Goal: Information Seeking & Learning: Learn about a topic

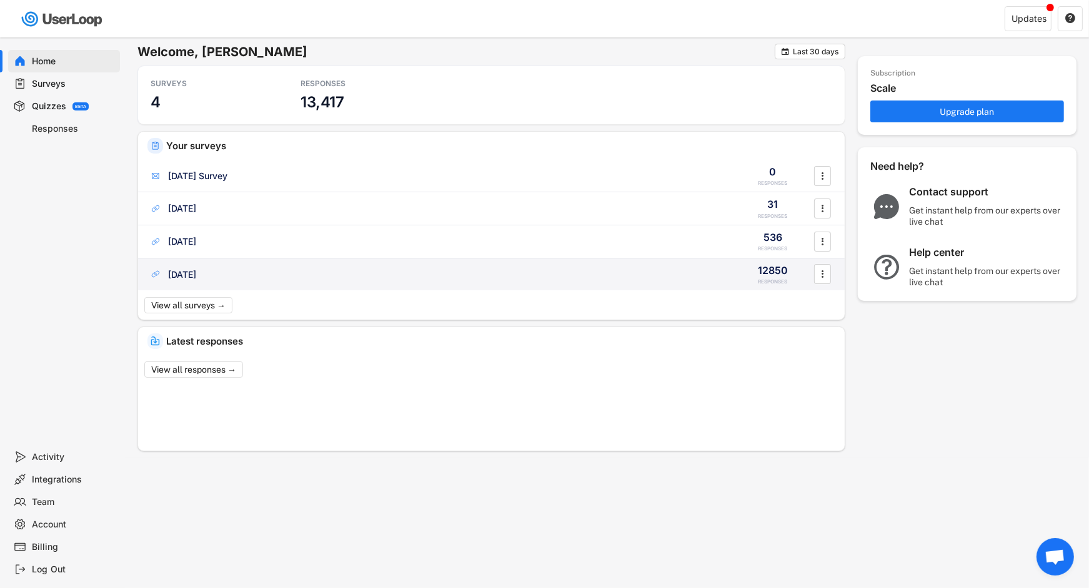
click at [196, 275] on div "[DATE]" at bounding box center [182, 275] width 28 height 12
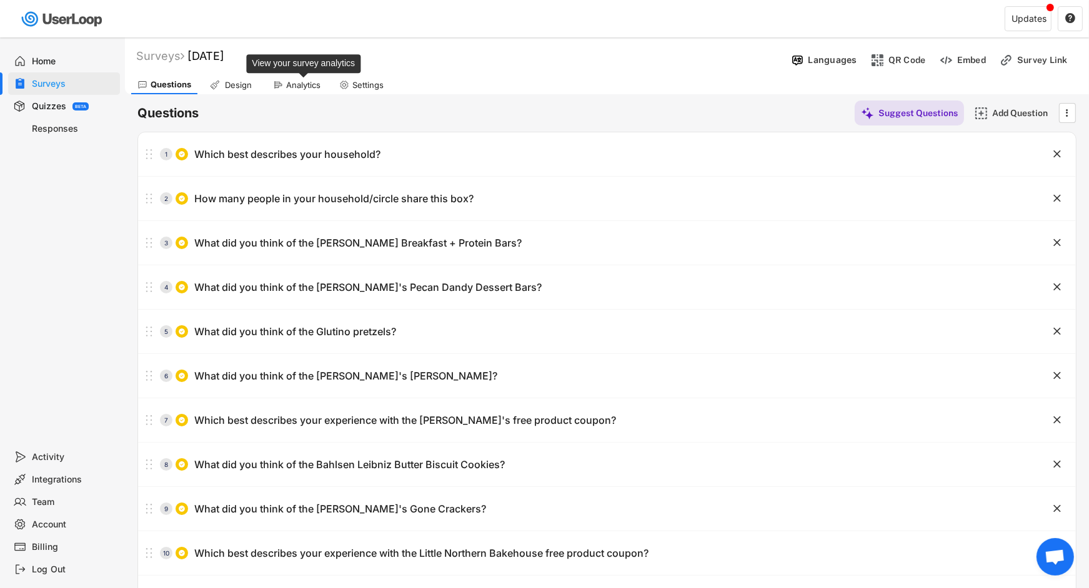
click at [303, 86] on div "Analytics" at bounding box center [303, 85] width 34 height 11
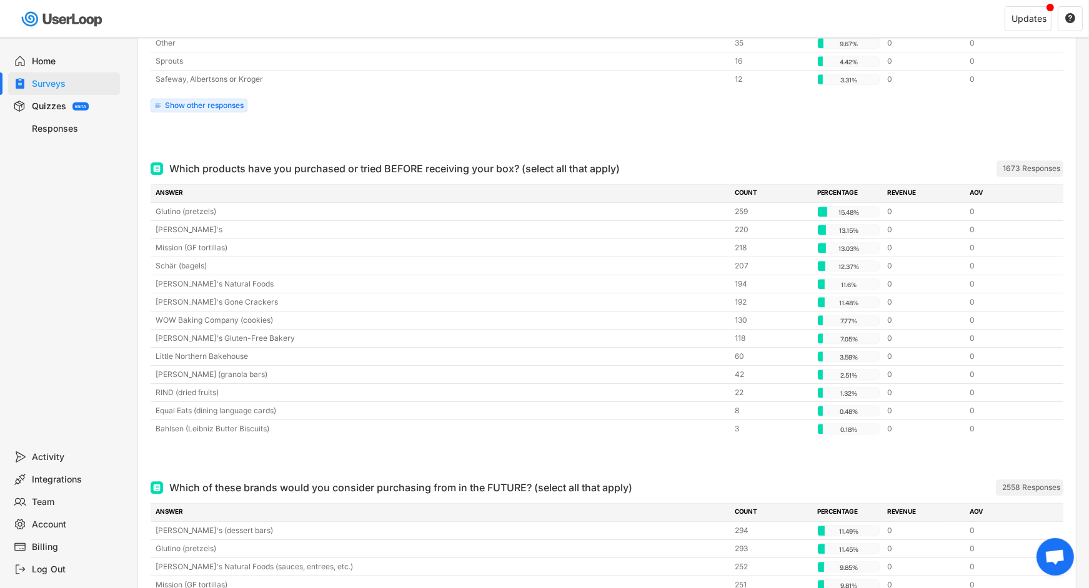
scroll to position [3493, 0]
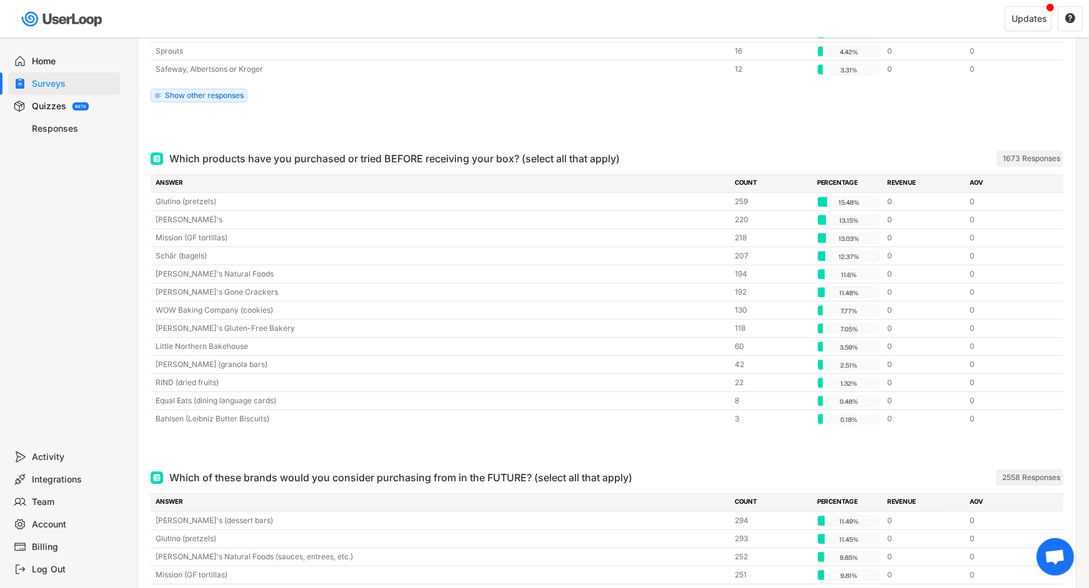
click at [315, 151] on div "Which products have you purchased or tried BEFORE receiving your box? (select a…" at bounding box center [394, 158] width 450 height 15
drag, startPoint x: 315, startPoint y: 145, endPoint x: 438, endPoint y: 145, distance: 123.0
click at [438, 151] on div "Which products have you purchased or tried BEFORE receiving your box? (select a…" at bounding box center [394, 158] width 450 height 15
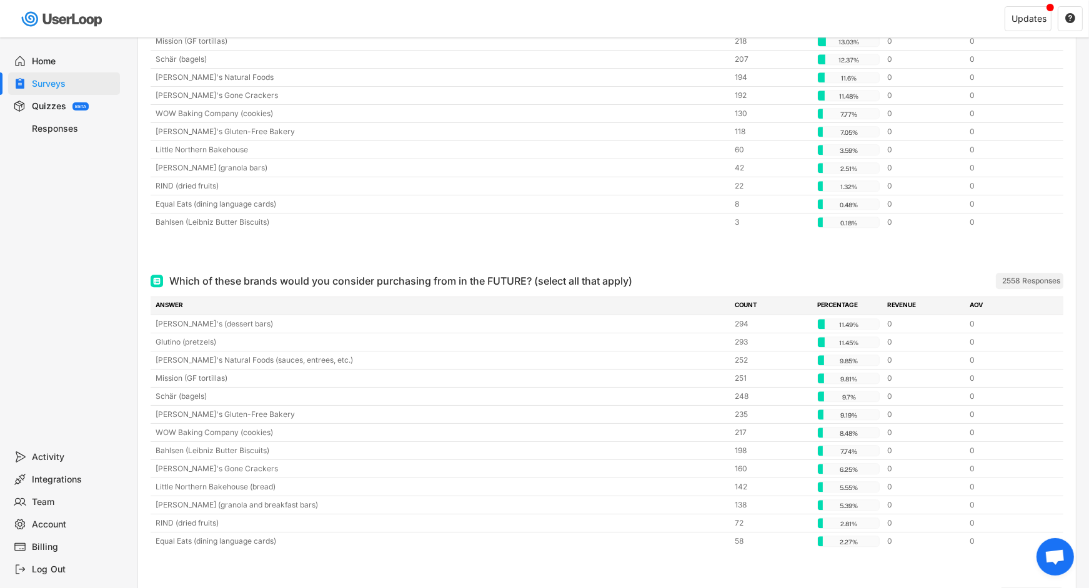
scroll to position [3730, 0]
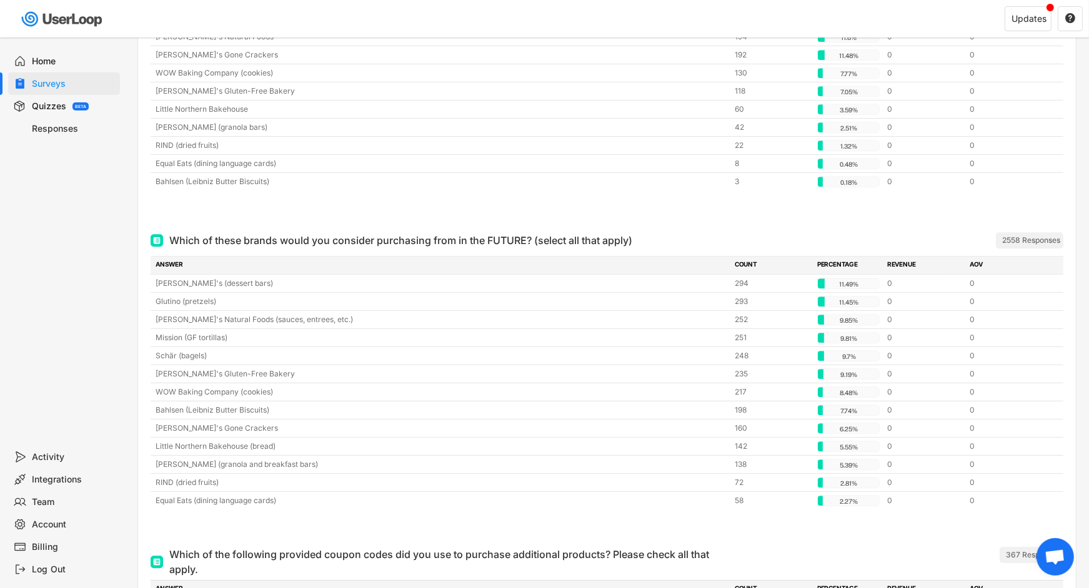
click at [357, 233] on div "Which of these brands would you consider purchasing from in the FUTURE? (select…" at bounding box center [400, 240] width 463 height 15
drag, startPoint x: 357, startPoint y: 226, endPoint x: 495, endPoint y: 226, distance: 138.7
click at [495, 233] on div "Which of these brands would you consider purchasing from in the FUTURE? (select…" at bounding box center [400, 240] width 463 height 15
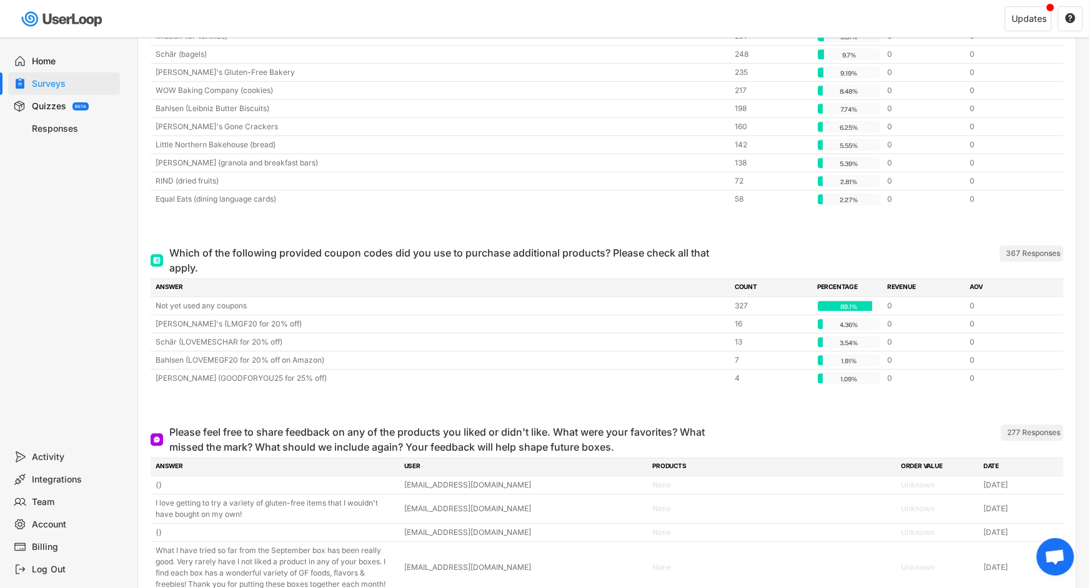
scroll to position [4032, 0]
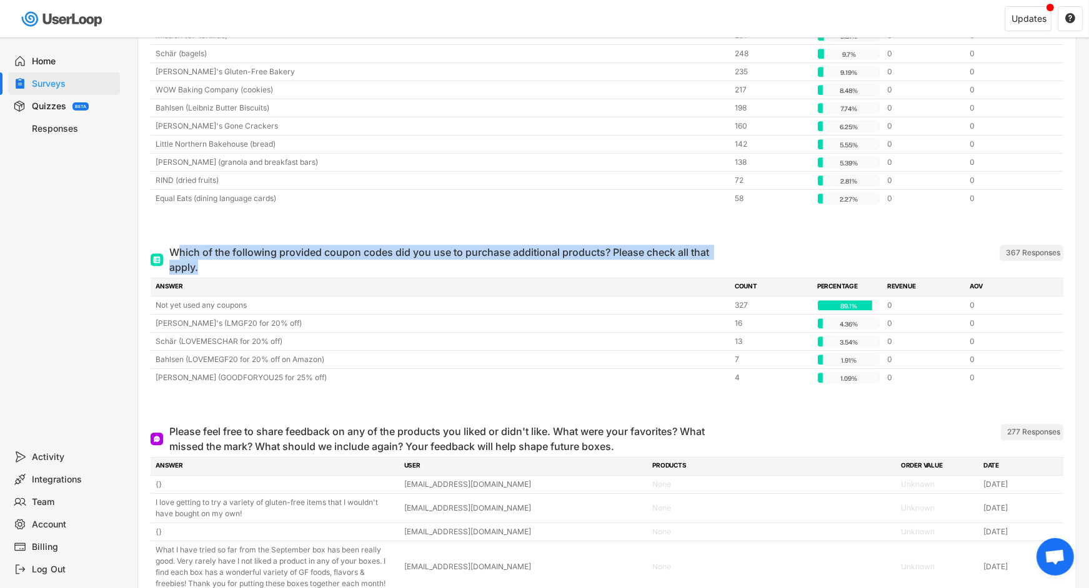
drag, startPoint x: 180, startPoint y: 237, endPoint x: 219, endPoint y: 251, distance: 41.1
click at [219, 251] on div "Which of the following provided coupon codes did you use to purchase additional…" at bounding box center [450, 260] width 562 height 30
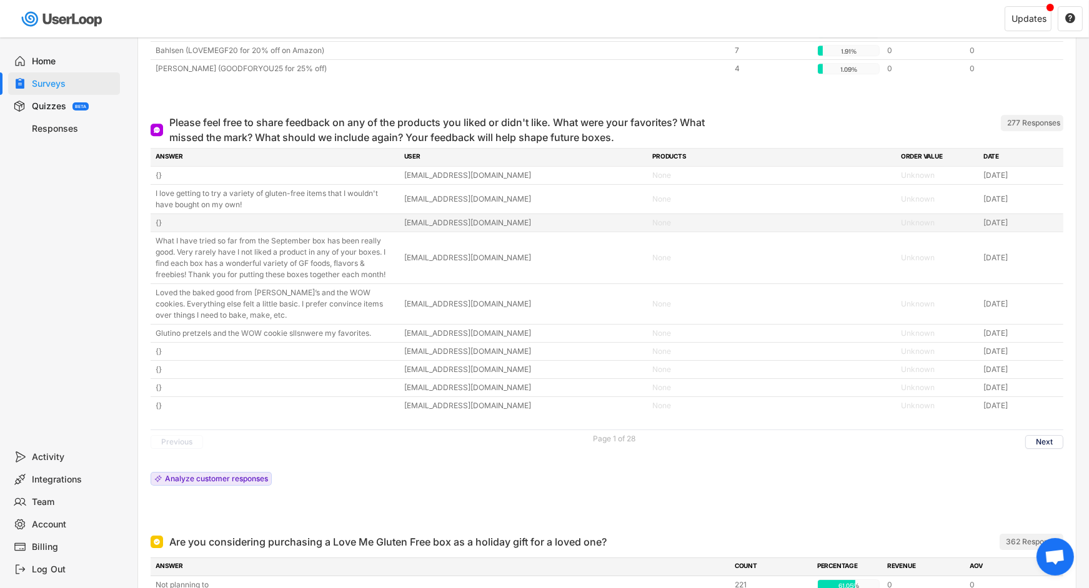
scroll to position [4341, 0]
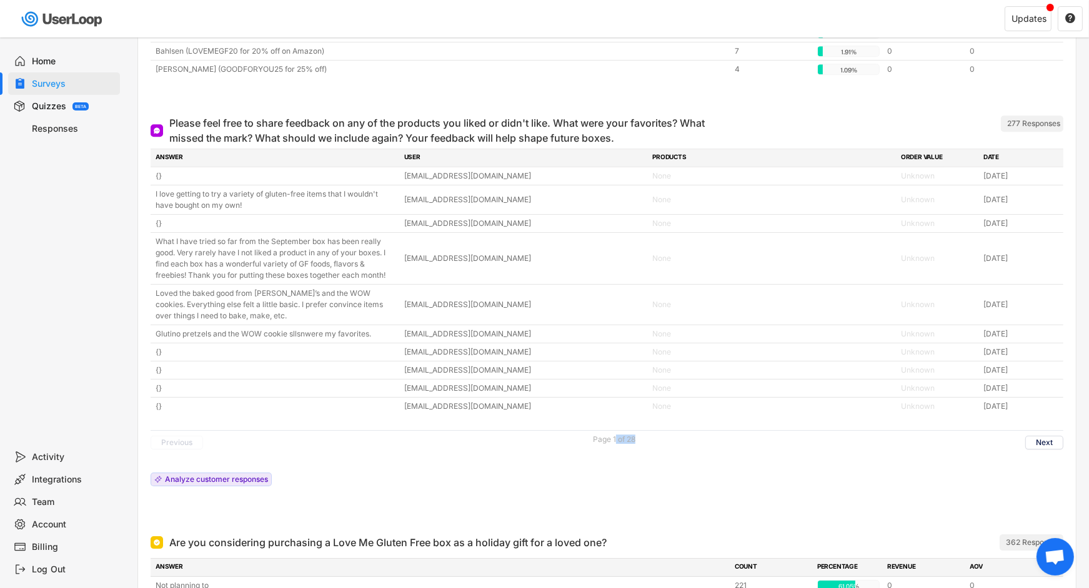
drag, startPoint x: 615, startPoint y: 423, endPoint x: 648, endPoint y: 422, distance: 32.5
click at [648, 430] on div "Previous Page 1 of 28 Next" at bounding box center [607, 442] width 913 height 24
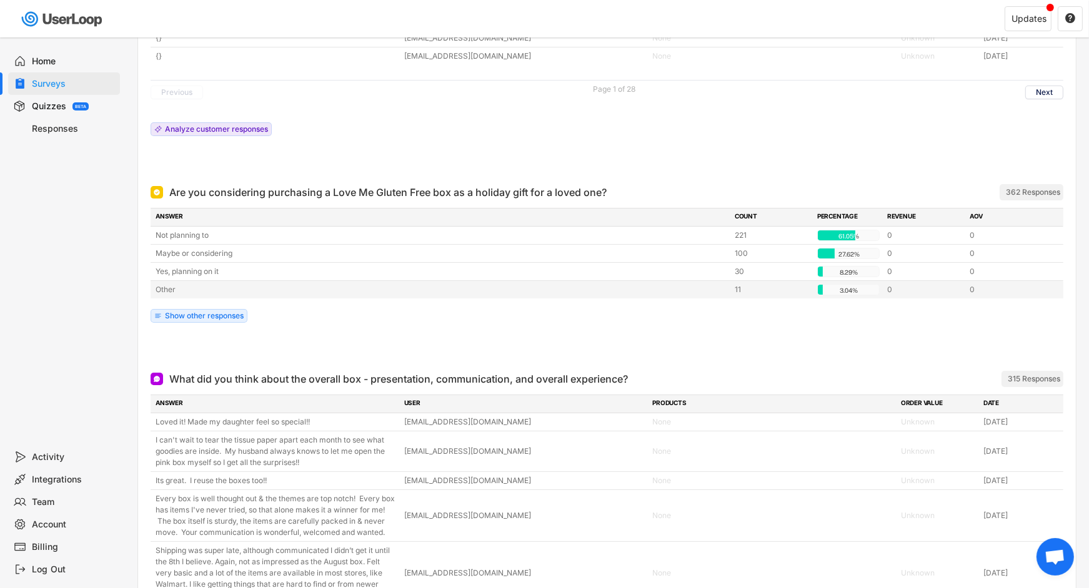
scroll to position [4694, 0]
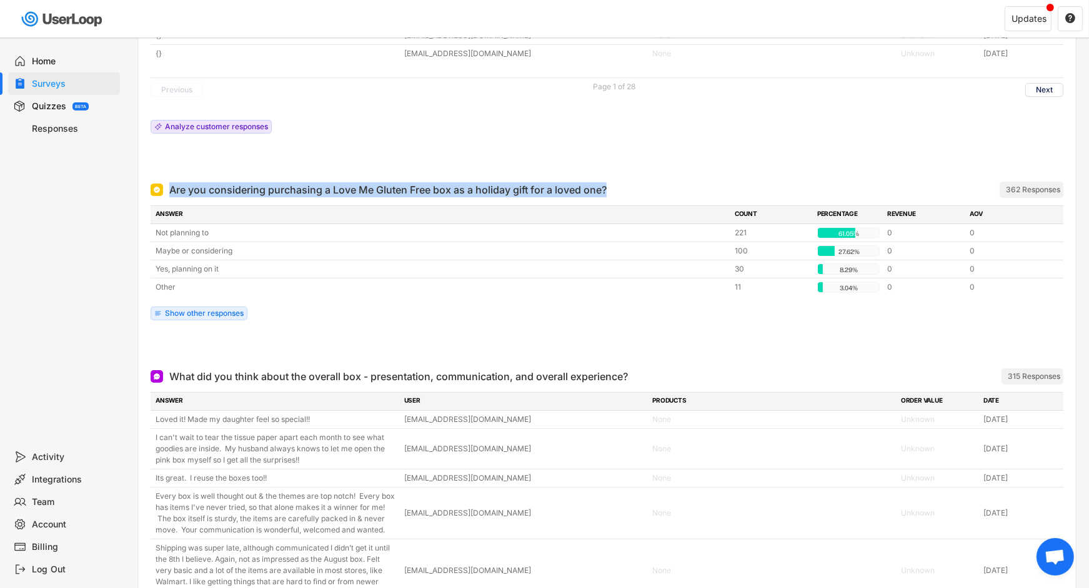
drag, startPoint x: 169, startPoint y: 175, endPoint x: 612, endPoint y: 176, distance: 442.8
click at [612, 182] on div "Are you considering purchasing a Love Me Gluten Free box as a holiday gift for …" at bounding box center [538, 189] width 775 height 15
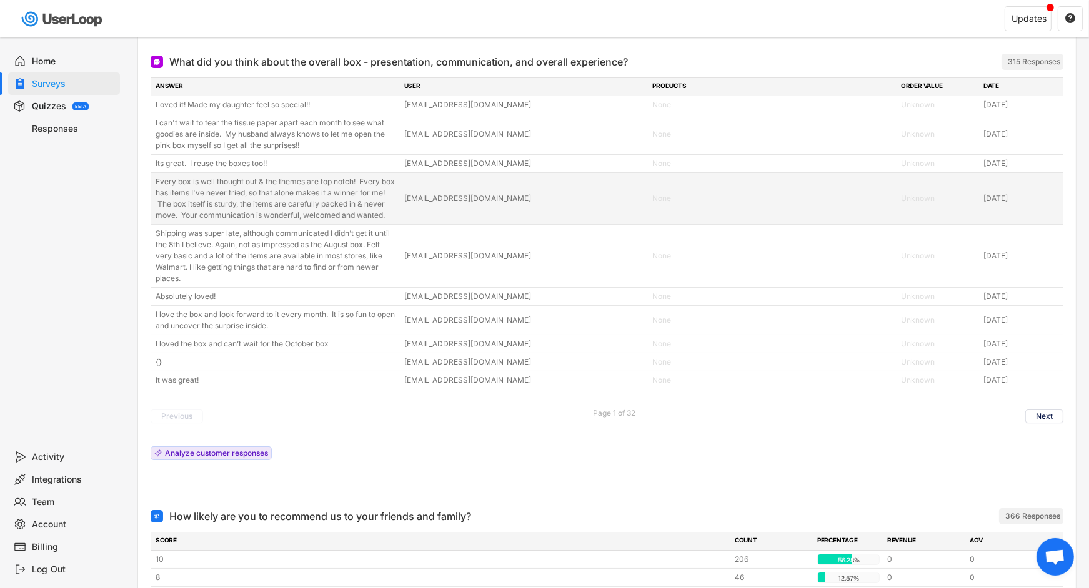
scroll to position [5007, 0]
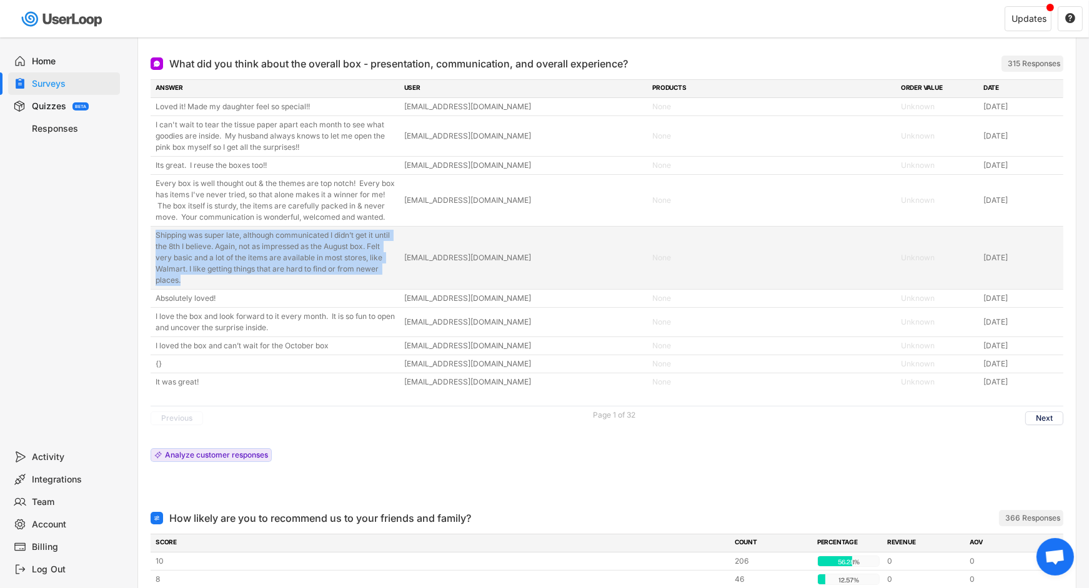
drag, startPoint x: 152, startPoint y: 229, endPoint x: 249, endPoint y: 276, distance: 107.3
click at [249, 276] on div "Shipping was super late, although communicated I didn’t get it until the 8th I …" at bounding box center [607, 258] width 913 height 62
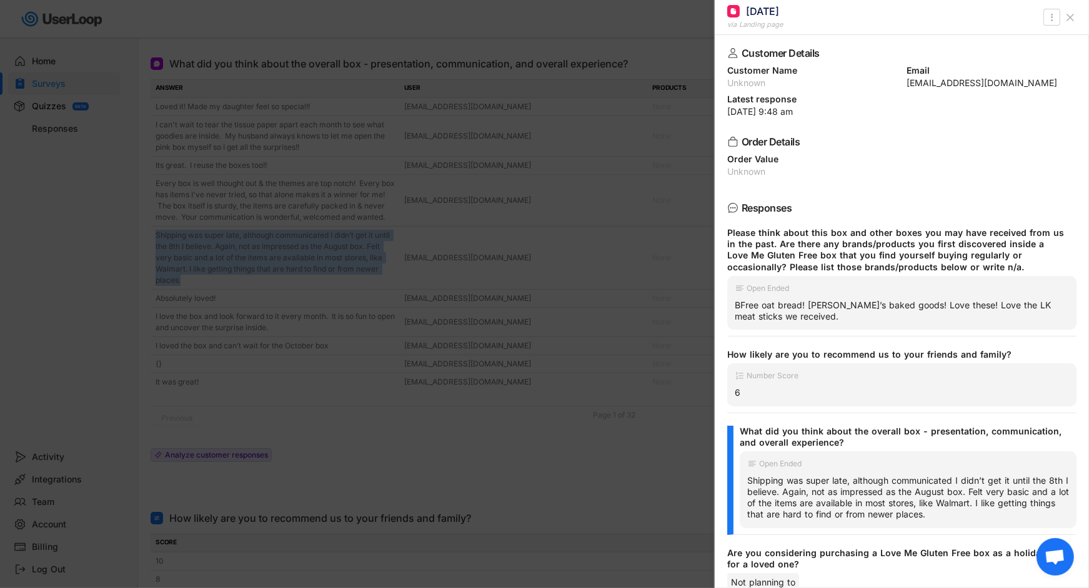
click at [1071, 17] on use at bounding box center [1070, 17] width 6 height 6
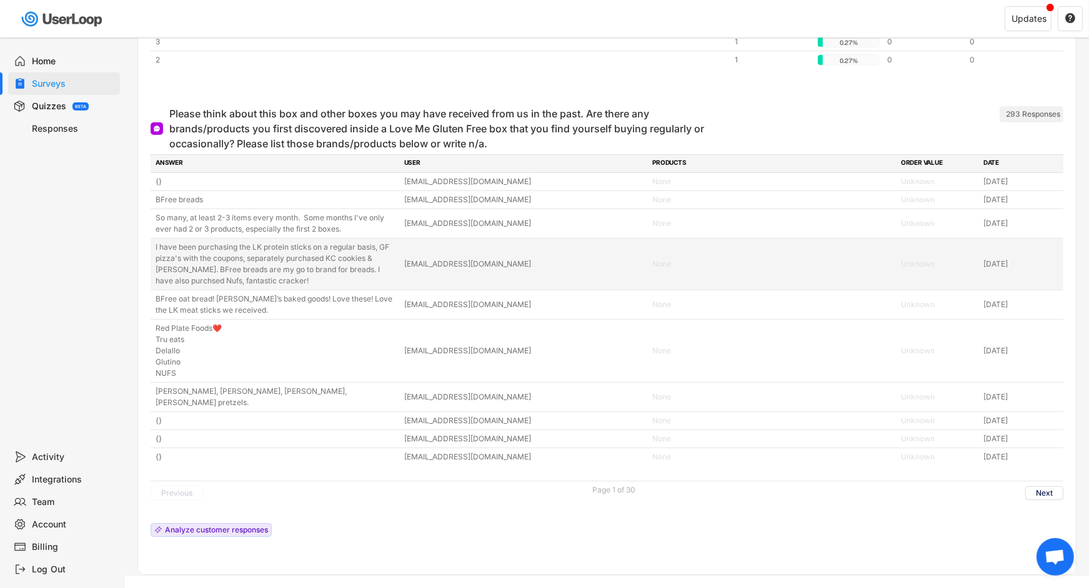
scroll to position [5676, 0]
